Goal: Task Accomplishment & Management: Use online tool/utility

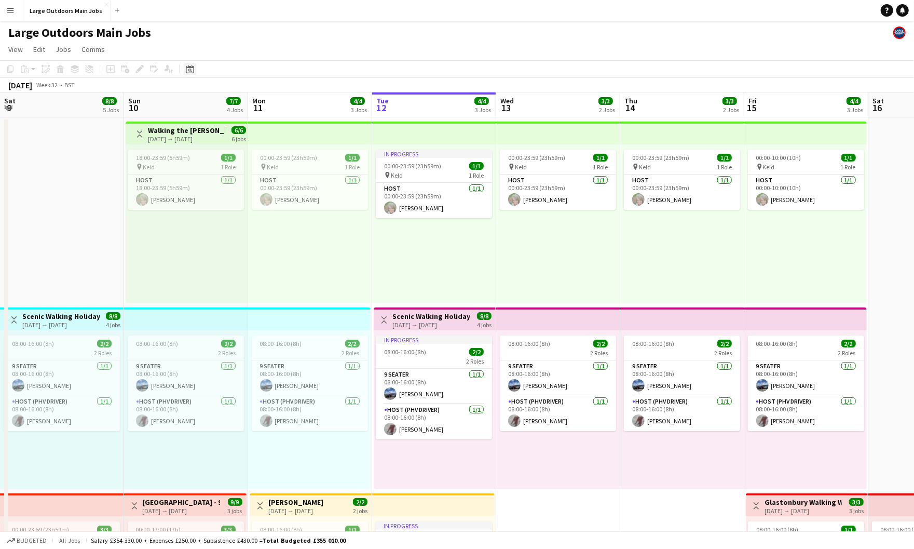
scroll to position [0, 248]
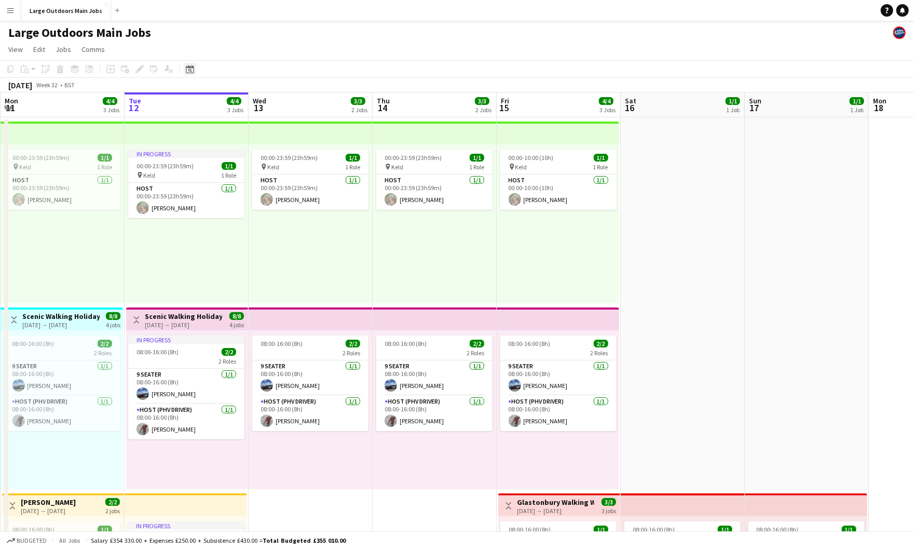
click at [192, 73] on icon "Date picker" at bounding box center [190, 69] width 8 height 8
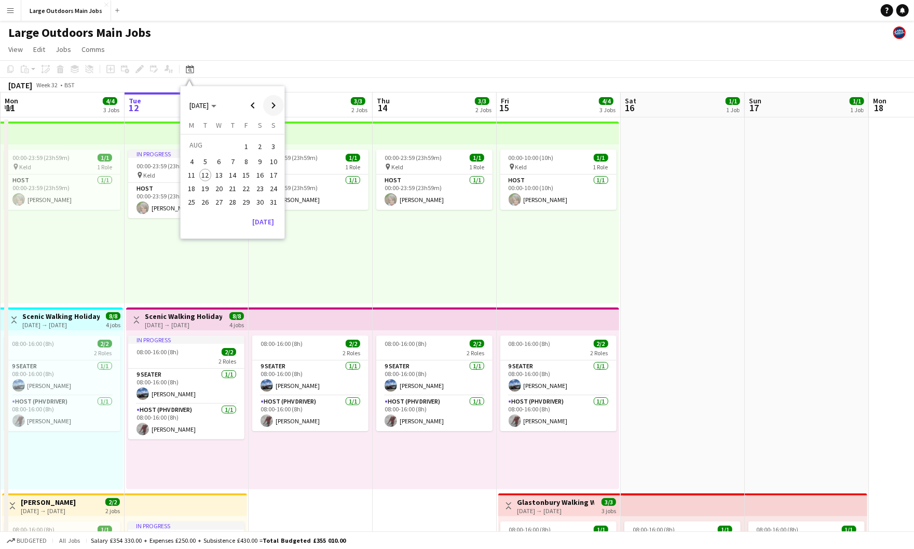
click at [271, 107] on span "Next month" at bounding box center [273, 105] width 21 height 21
click at [243, 164] on span "5" at bounding box center [246, 159] width 12 height 12
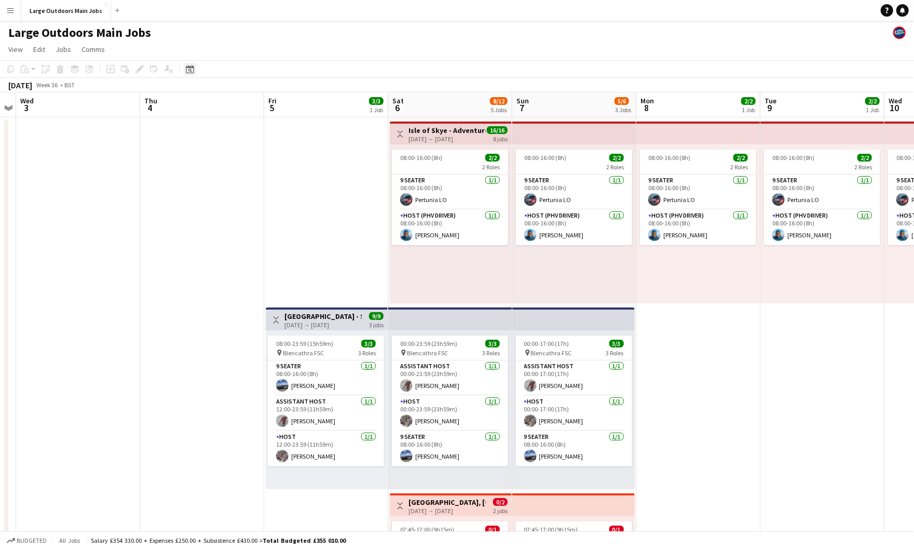
click at [194, 72] on icon at bounding box center [190, 69] width 8 height 8
click at [266, 239] on button "[DATE]" at bounding box center [263, 232] width 30 height 17
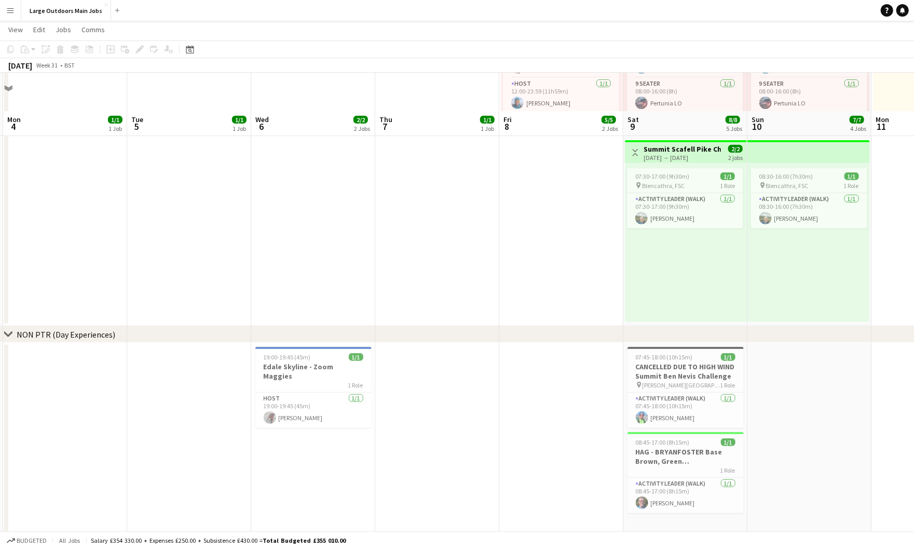
scroll to position [587, 0]
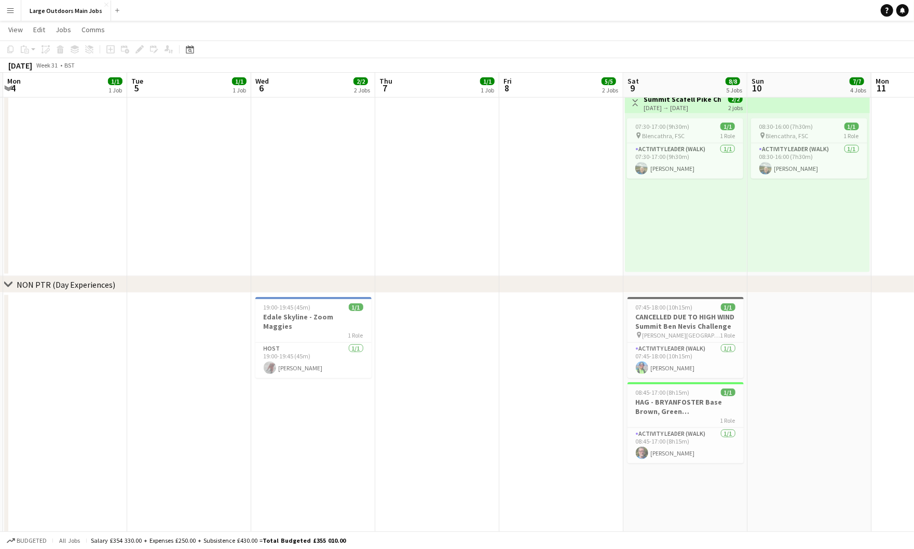
click at [577, 326] on app-date-cell at bounding box center [561, 511] width 124 height 436
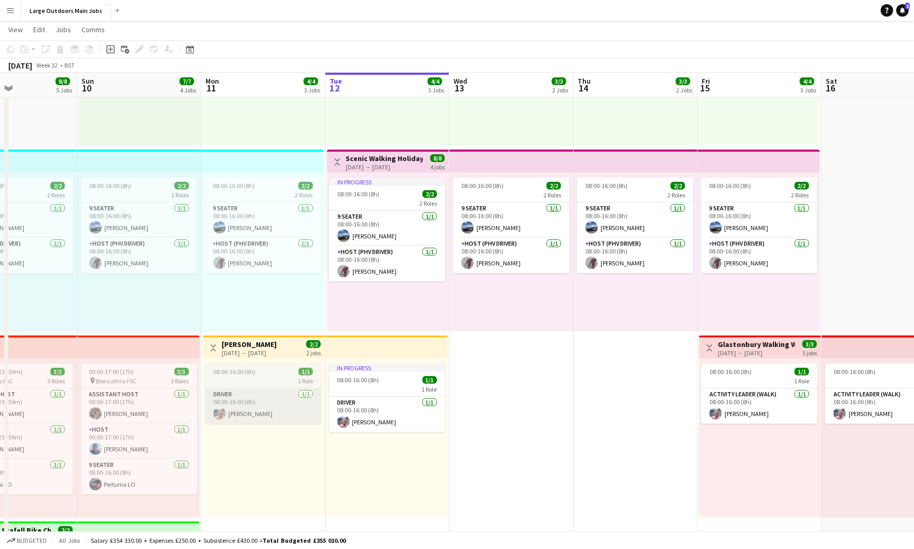
scroll to position [0, 221]
